Goal: Check status: Check status

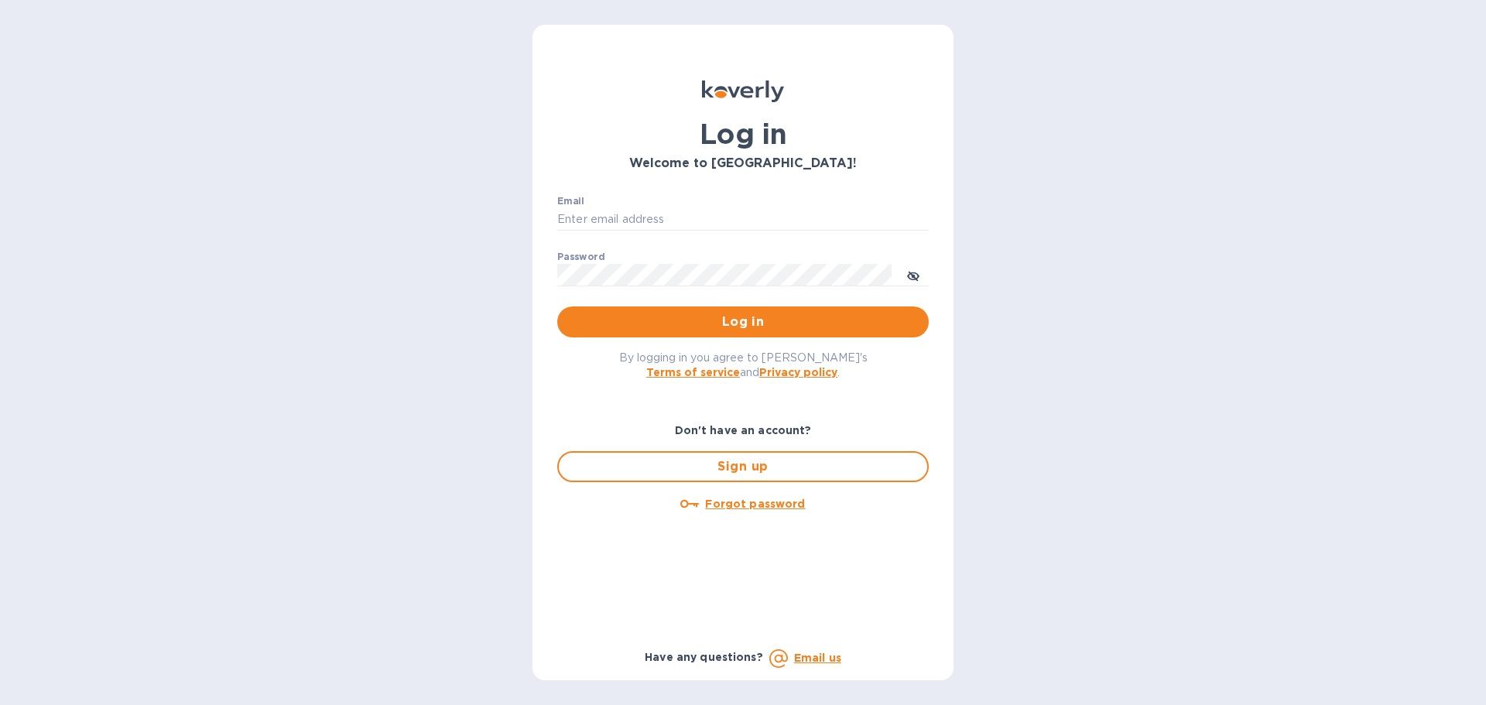
click at [756, 231] on div "Email ​" at bounding box center [743, 224] width 372 height 56
click at [756, 221] on input "Email" at bounding box center [743, 219] width 372 height 23
type input "[EMAIL_ADDRESS][DOMAIN_NAME]"
click at [557, 307] on button "Log in" at bounding box center [743, 322] width 372 height 31
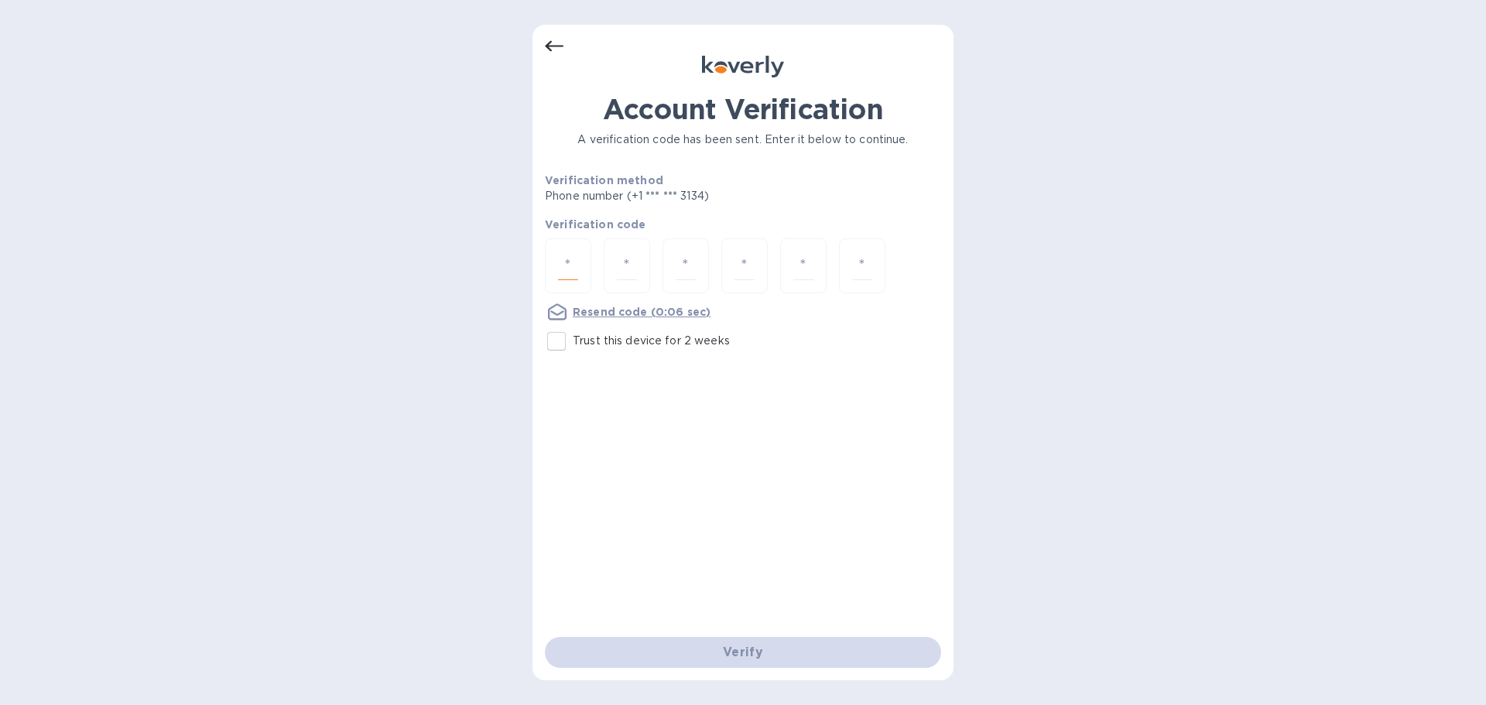
click at [569, 262] on input "number" at bounding box center [568, 266] width 20 height 29
type input "5"
type input "4"
type input "6"
type input "5"
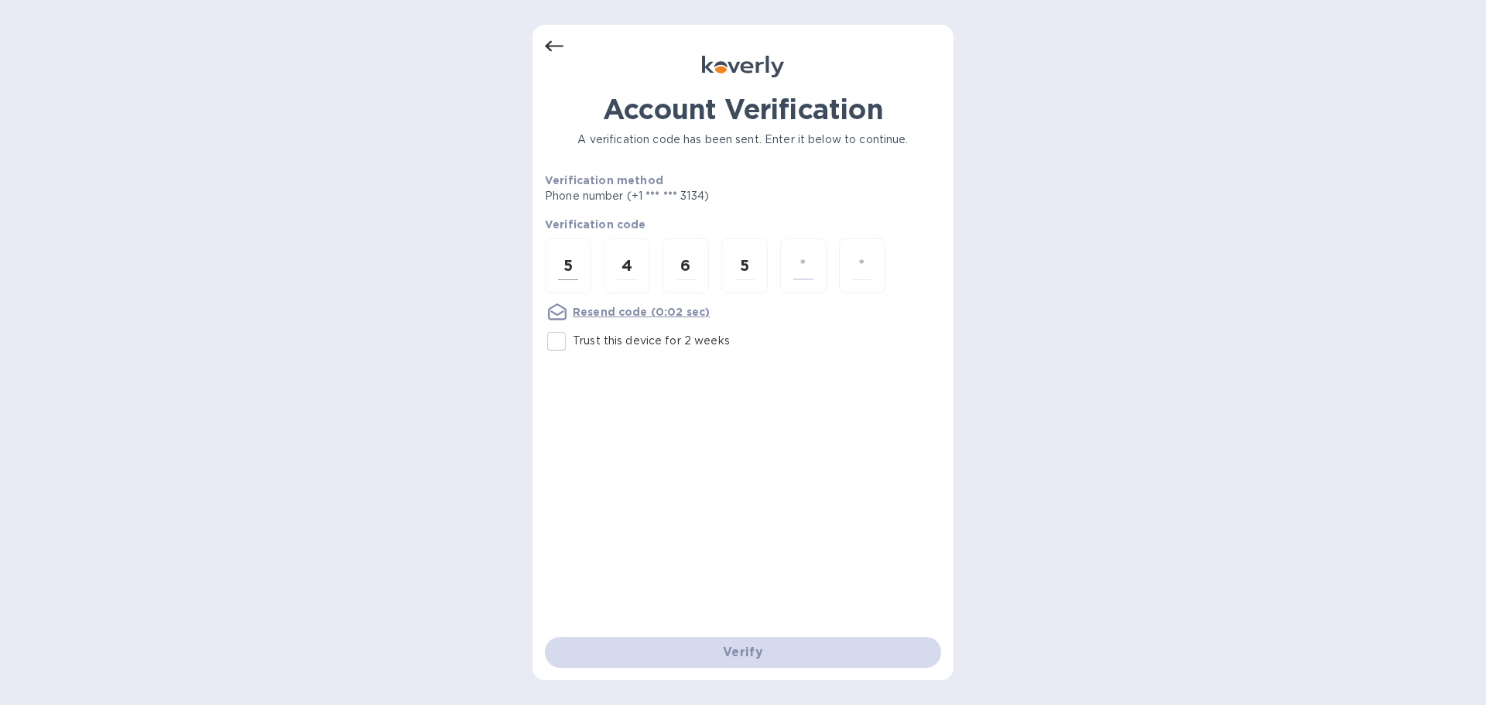
type input "5"
type input "7"
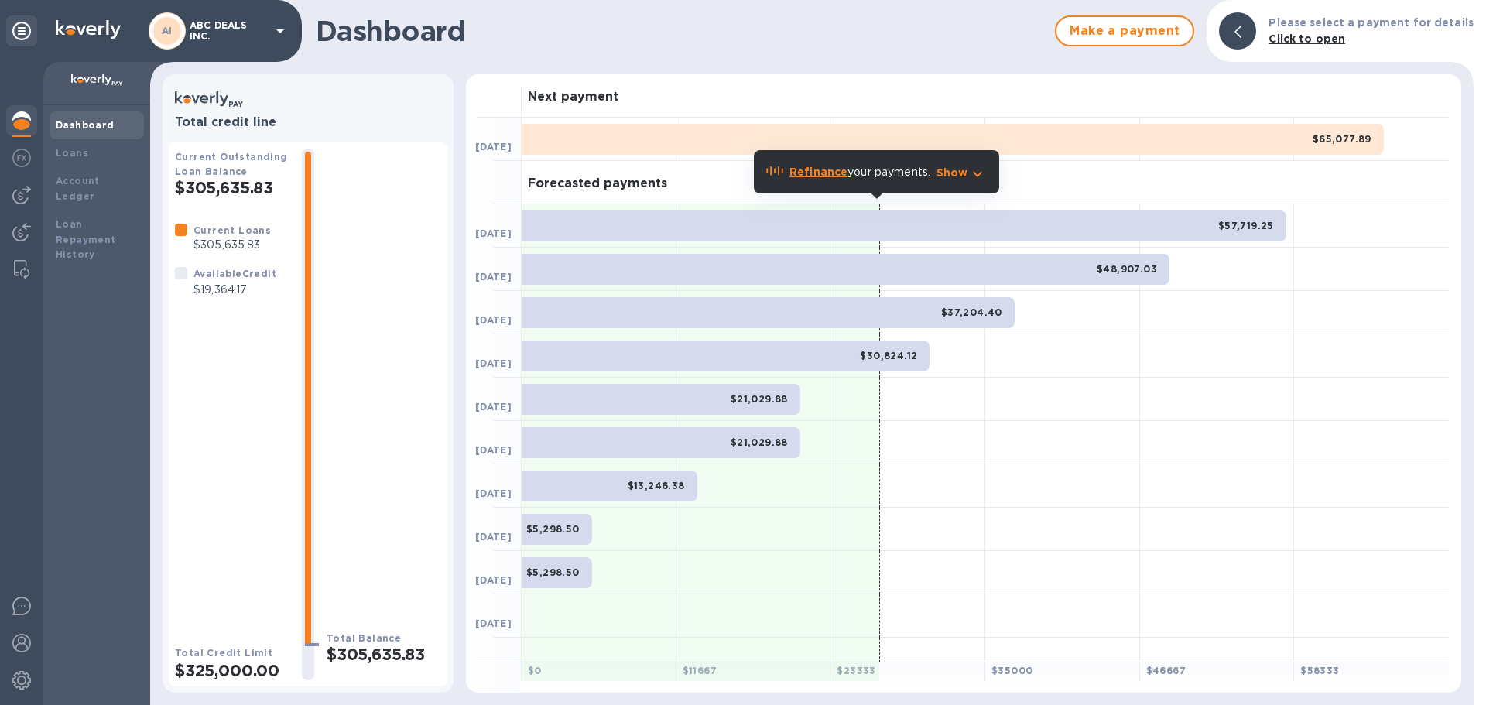
click at [232, 288] on p "$19,364.17" at bounding box center [235, 290] width 83 height 16
click at [95, 162] on div "Loans" at bounding box center [97, 153] width 94 height 28
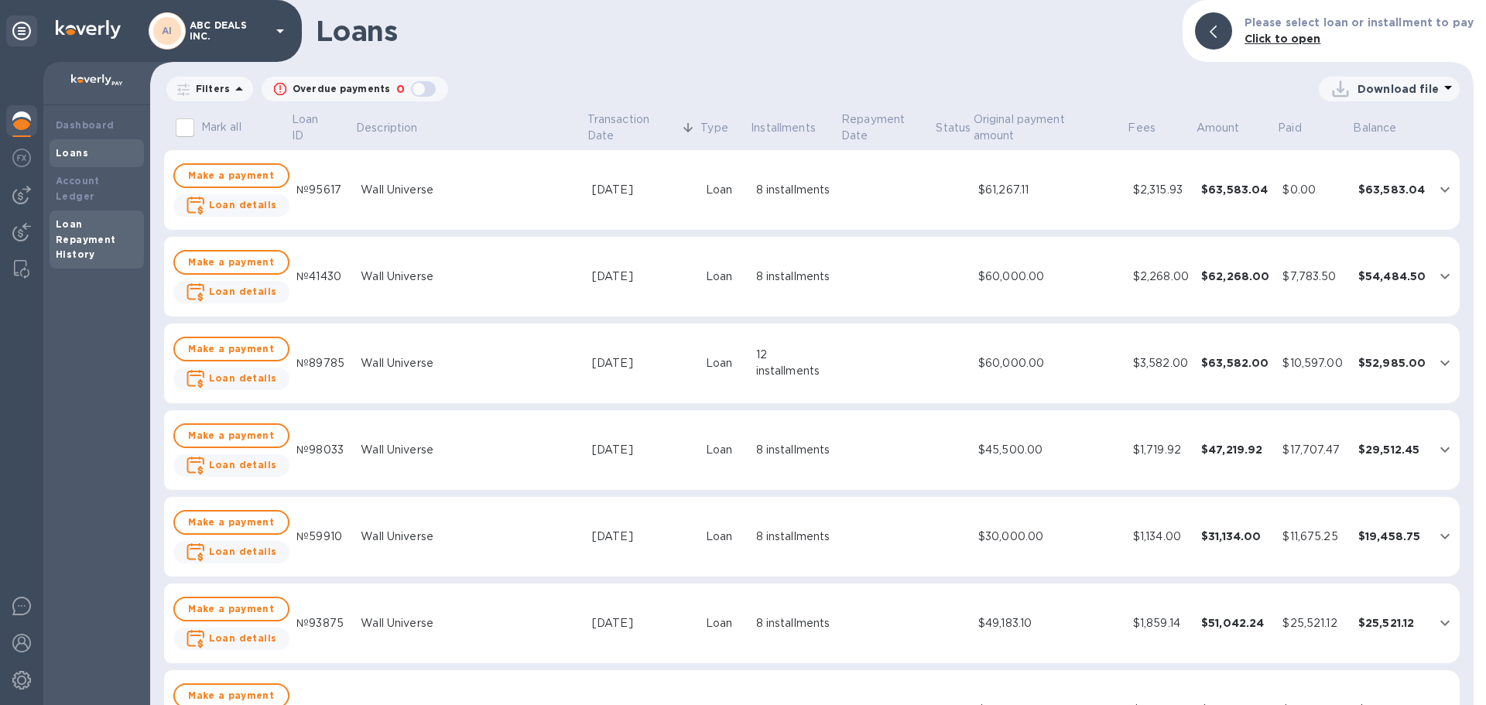
click at [103, 217] on div "Loan Repayment History" at bounding box center [97, 240] width 82 height 46
